Goal: Transaction & Acquisition: Download file/media

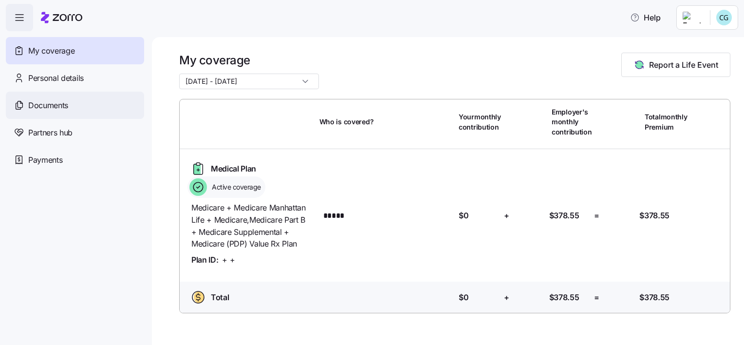
click at [41, 103] on span "Documents" at bounding box center [48, 105] width 40 height 12
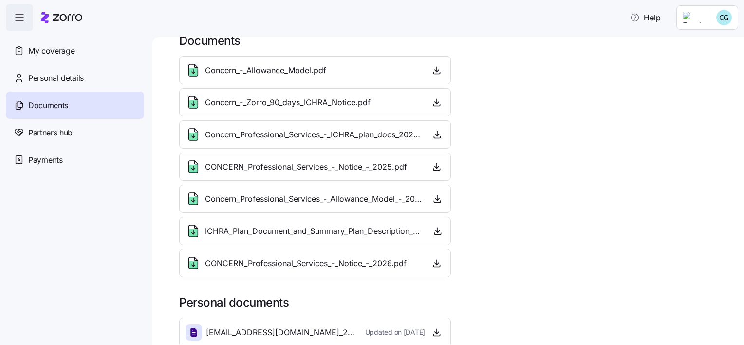
scroll to position [18, 0]
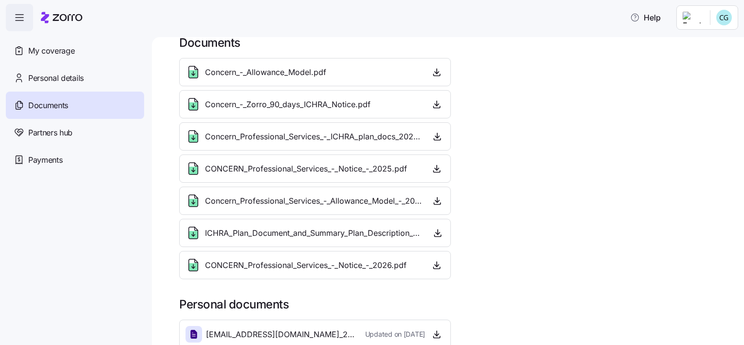
click at [286, 135] on span "Concern_Professional_Services_-_ICHRA_plan_docs_2024.pdf" at bounding box center [313, 136] width 217 height 12
click at [434, 134] on icon "button" at bounding box center [437, 136] width 10 height 10
click at [437, 72] on icon "button" at bounding box center [437, 71] width 0 height 5
